Goal: Task Accomplishment & Management: Manage account settings

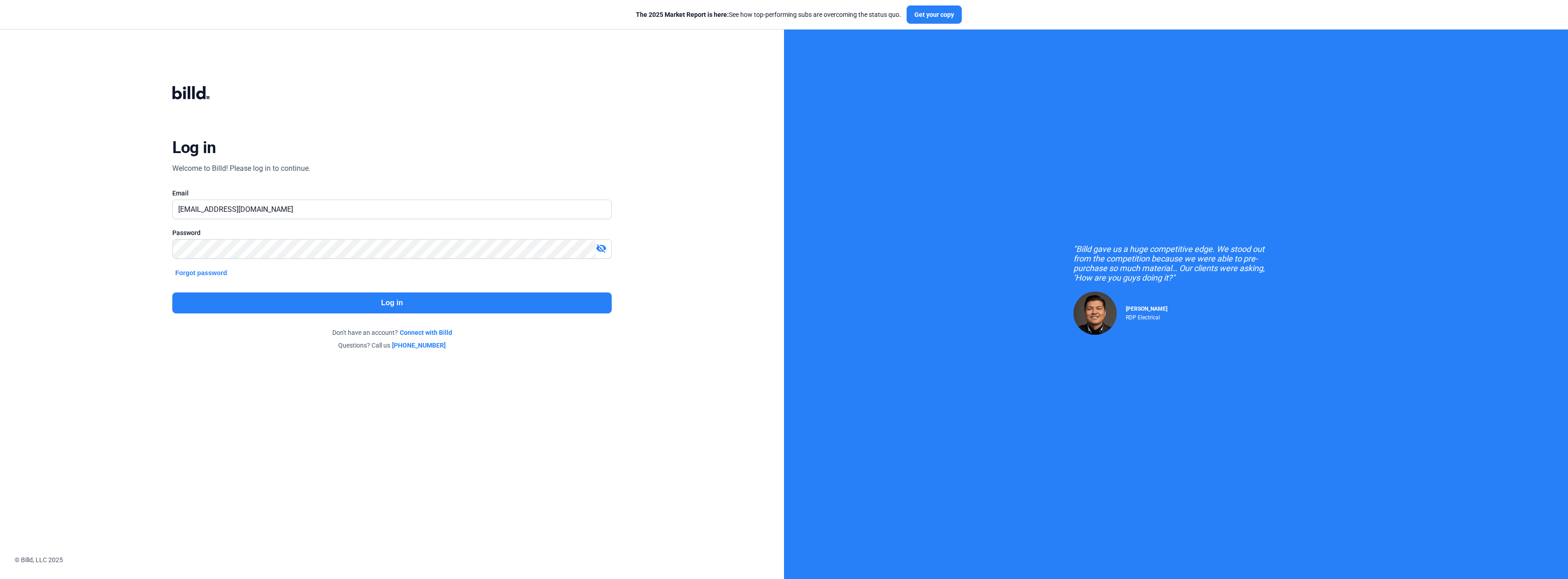
click at [385, 309] on button "Log in" at bounding box center [391, 303] width 439 height 21
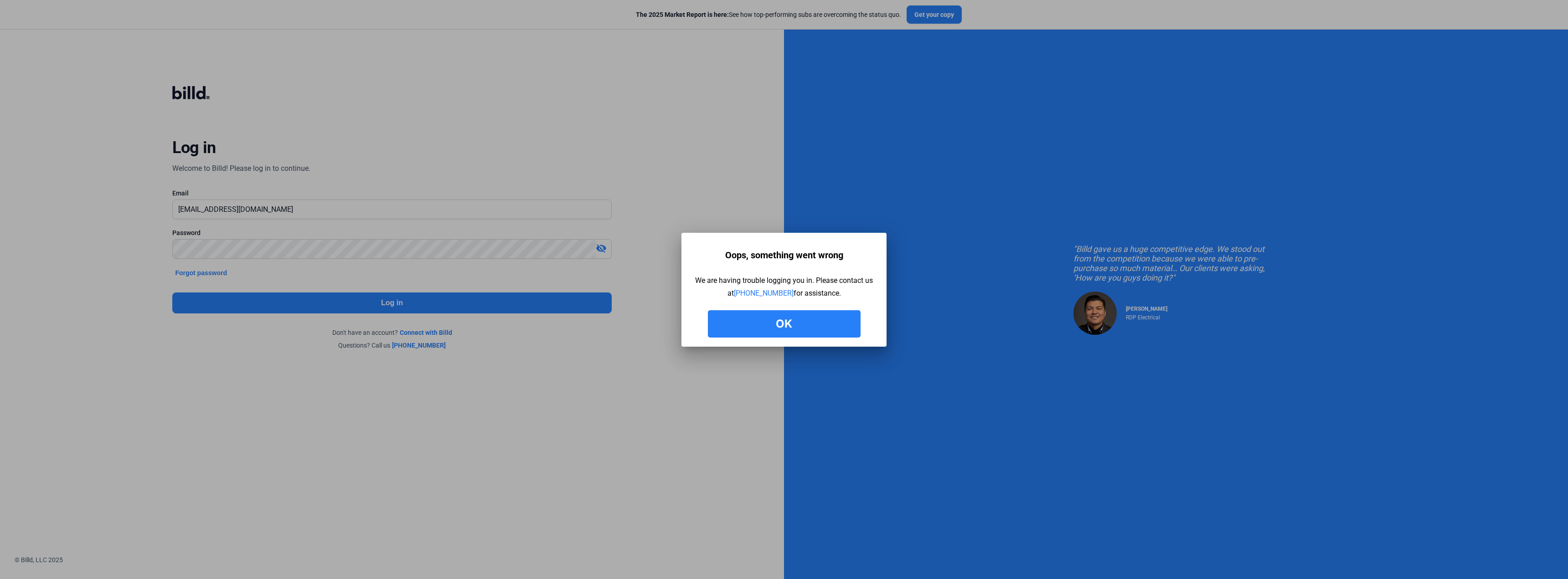
click at [765, 326] on button "Ok" at bounding box center [784, 324] width 153 height 27
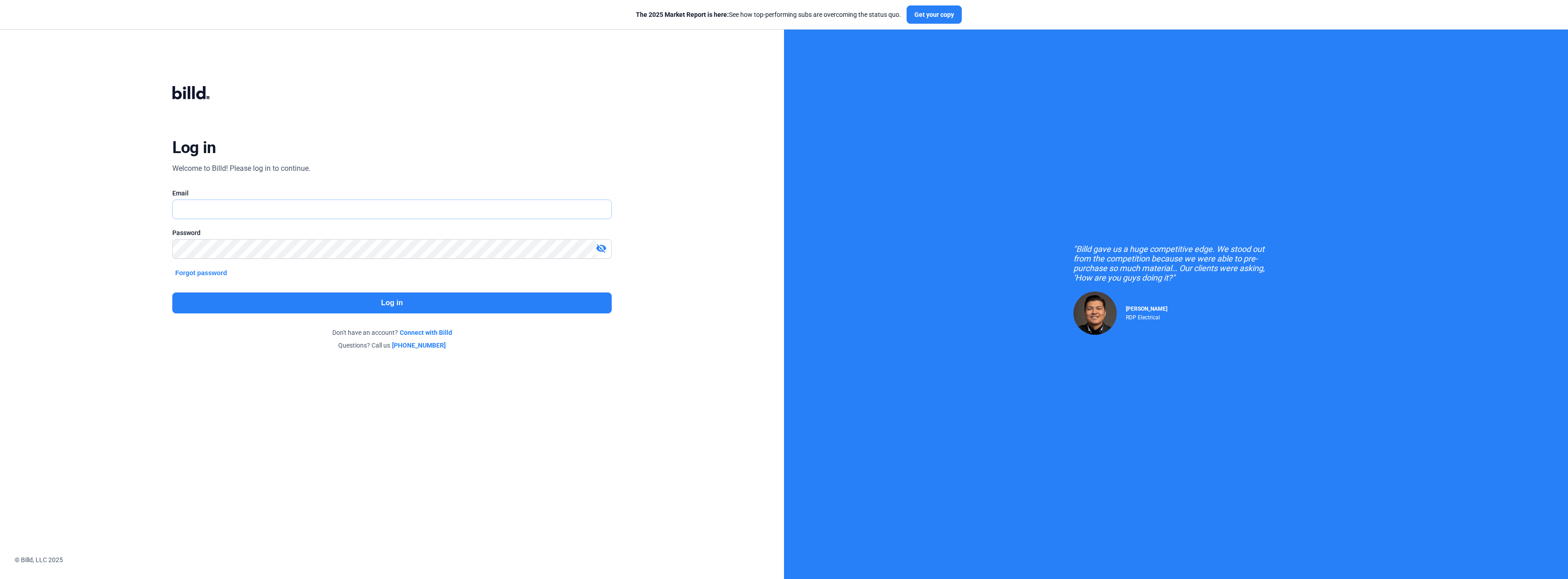
type input "[EMAIL_ADDRESS][DOMAIN_NAME]"
click at [404, 307] on button "Log in" at bounding box center [391, 303] width 439 height 21
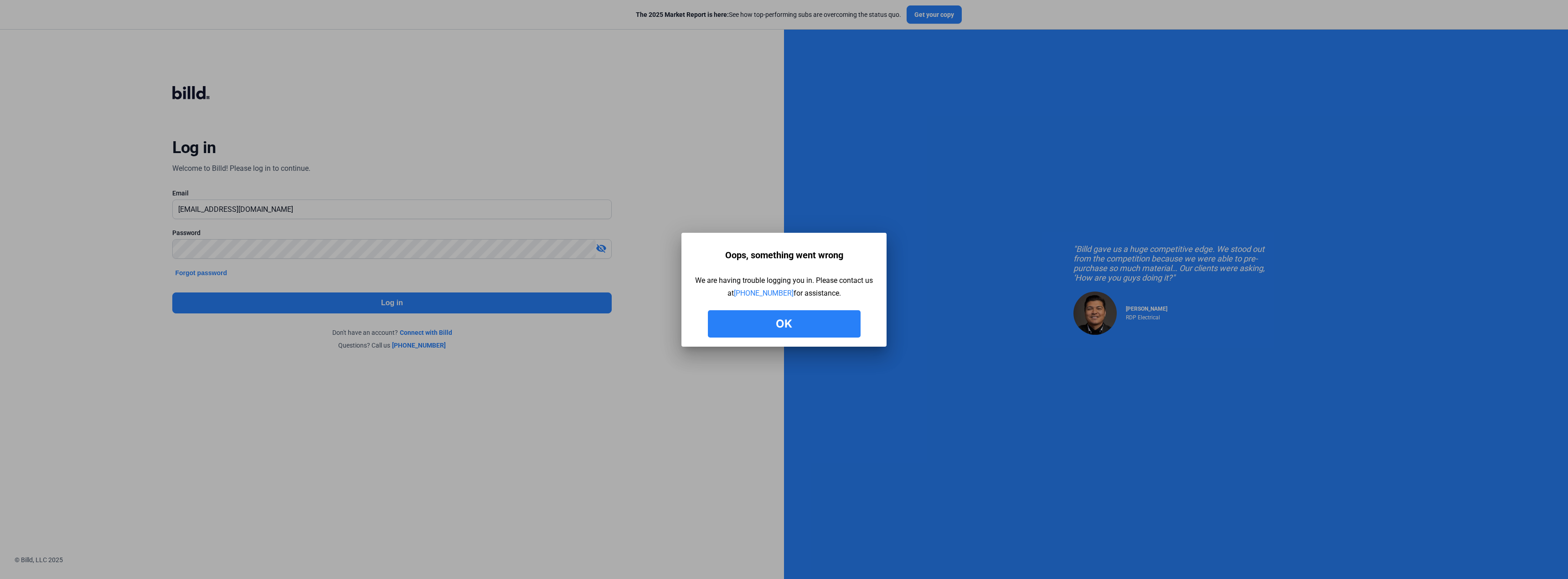
click at [817, 317] on button "Ok" at bounding box center [784, 324] width 153 height 27
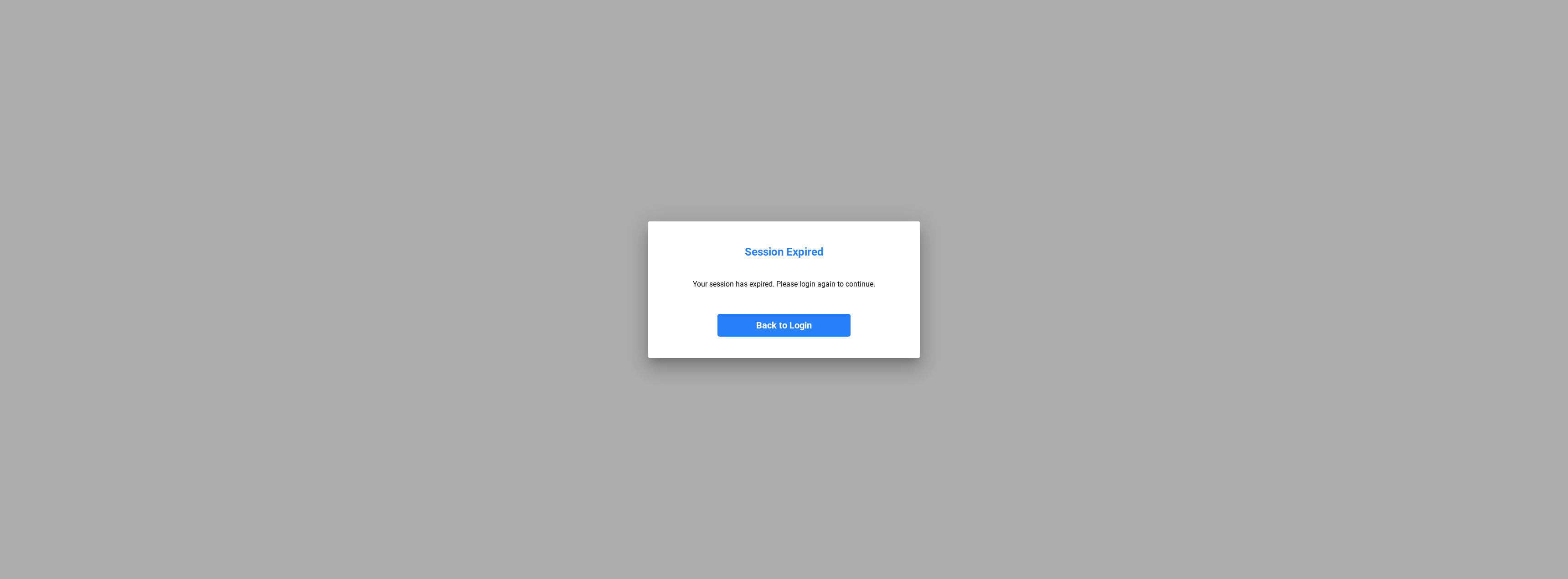
click at [790, 324] on button "Back to Login" at bounding box center [784, 325] width 133 height 23
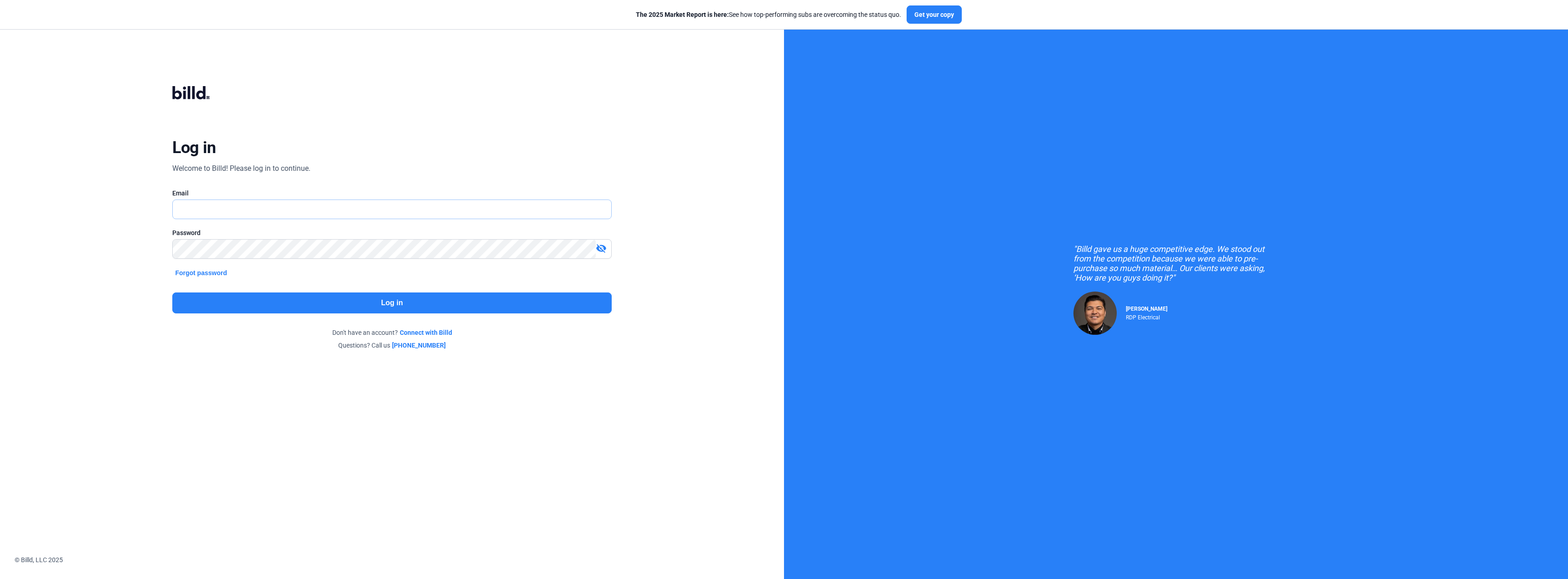
type input "[EMAIL_ADDRESS][DOMAIN_NAME]"
click at [429, 303] on button "Log in" at bounding box center [391, 303] width 439 height 21
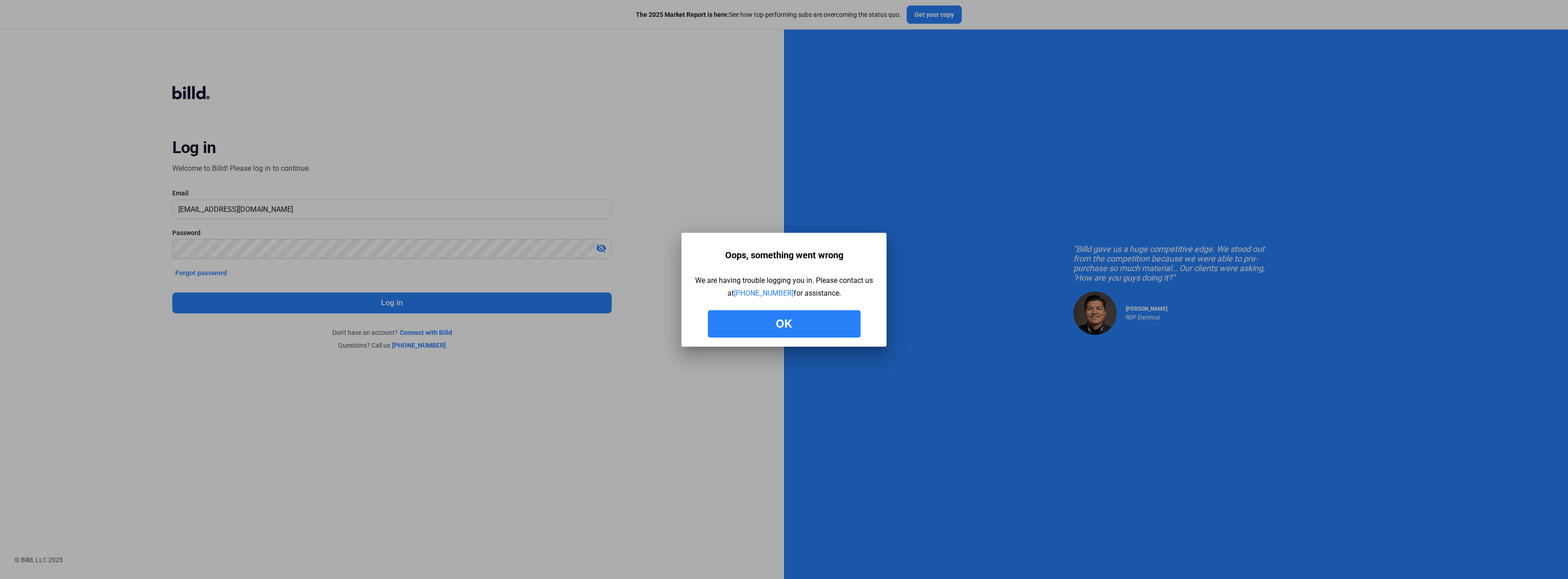
click at [778, 321] on button "Ok" at bounding box center [784, 324] width 153 height 27
